Goal: Navigation & Orientation: Find specific page/section

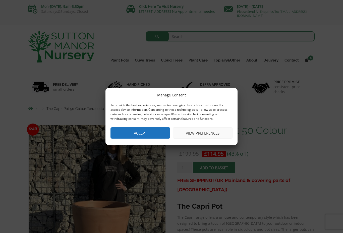
click at [216, 136] on button "View preferences" at bounding box center [203, 132] width 60 height 11
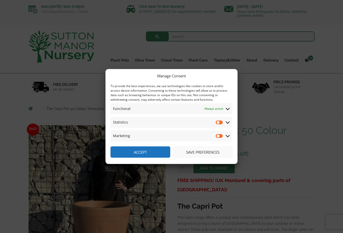
click at [219, 122] on input "Statistics" at bounding box center [220, 122] width 8 height 5
drag, startPoint x: 220, startPoint y: 123, endPoint x: 213, endPoint y: 131, distance: 11.2
click at [220, 123] on input "Statistics" at bounding box center [220, 122] width 8 height 5
checkbox input "false"
click at [143, 153] on button "Accept" at bounding box center [141, 152] width 60 height 11
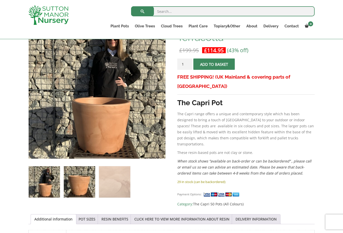
scroll to position [94, 0]
click at [76, 180] on img at bounding box center [79, 181] width 31 height 31
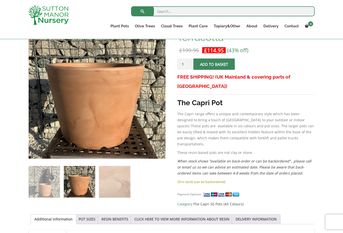
scroll to position [94, 0]
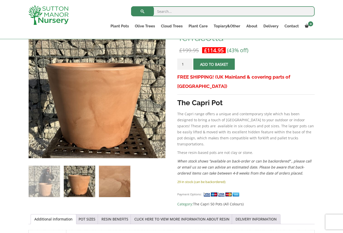
click at [109, 179] on img at bounding box center [114, 181] width 31 height 31
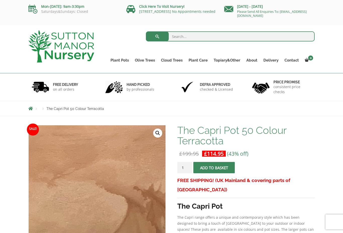
scroll to position [0, 0]
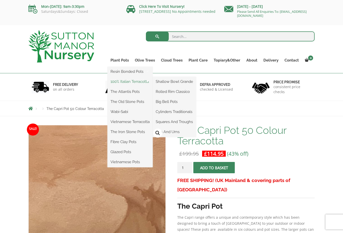
click at [122, 81] on link "100% Italian Terracotta" at bounding box center [130, 82] width 45 height 8
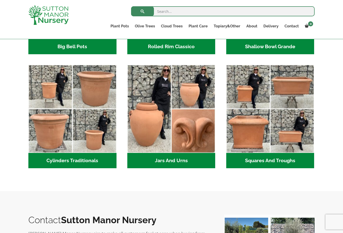
scroll to position [249, 0]
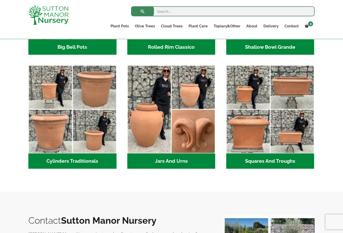
click at [68, 164] on h2 "Cylinders Traditionals (2)" at bounding box center [72, 162] width 88 height 16
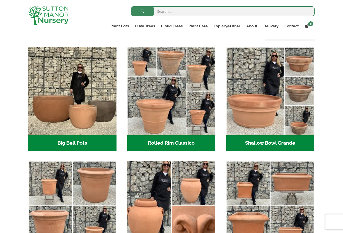
scroll to position [151, 0]
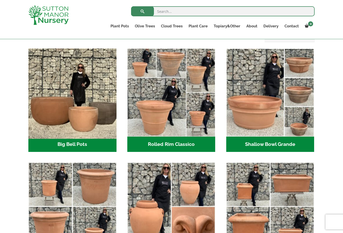
click at [75, 104] on img "Visit product category Big Bell Pots" at bounding box center [72, 92] width 92 height 92
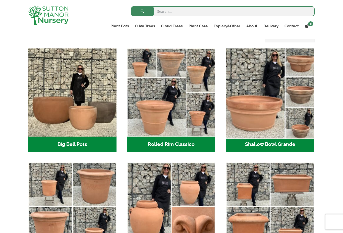
click at [254, 111] on img "Visit product category Shallow Bowl Grande" at bounding box center [270, 92] width 92 height 92
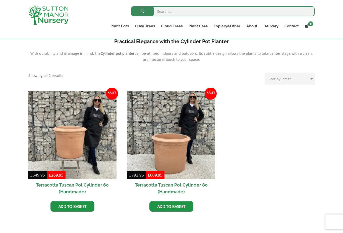
scroll to position [175, 0]
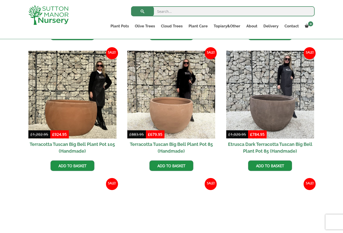
scroll to position [248, 0]
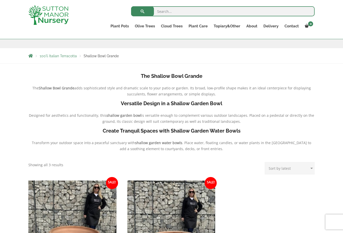
scroll to position [82, 0]
